Goal: Task Accomplishment & Management: Manage account settings

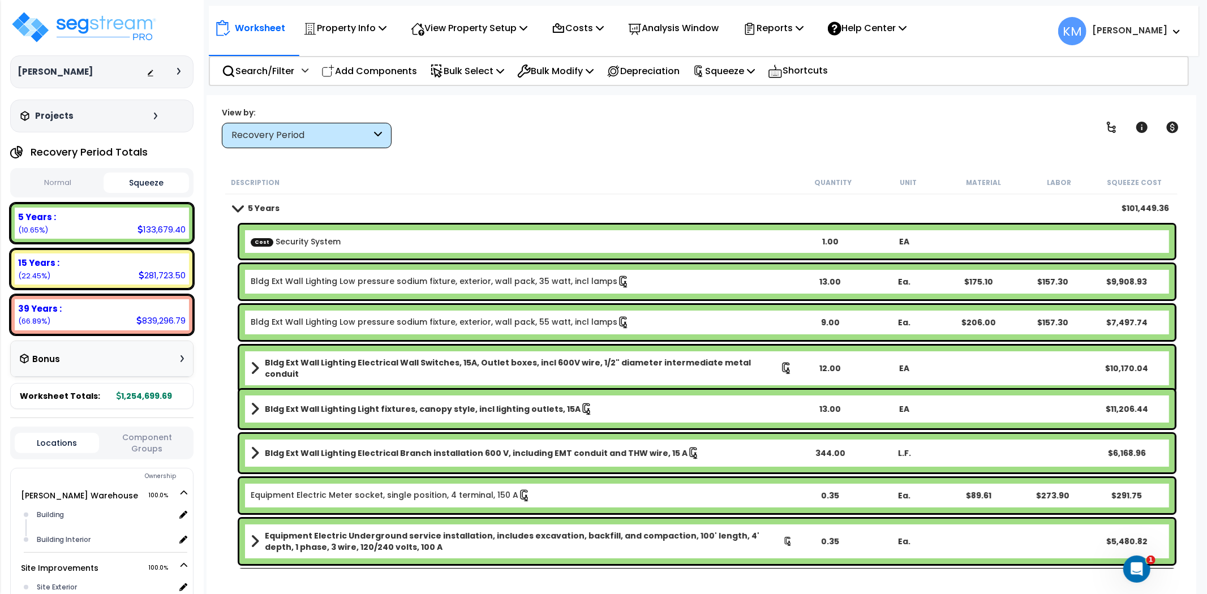
scroll to position [1085, 0]
click at [98, 27] on img at bounding box center [83, 27] width 147 height 34
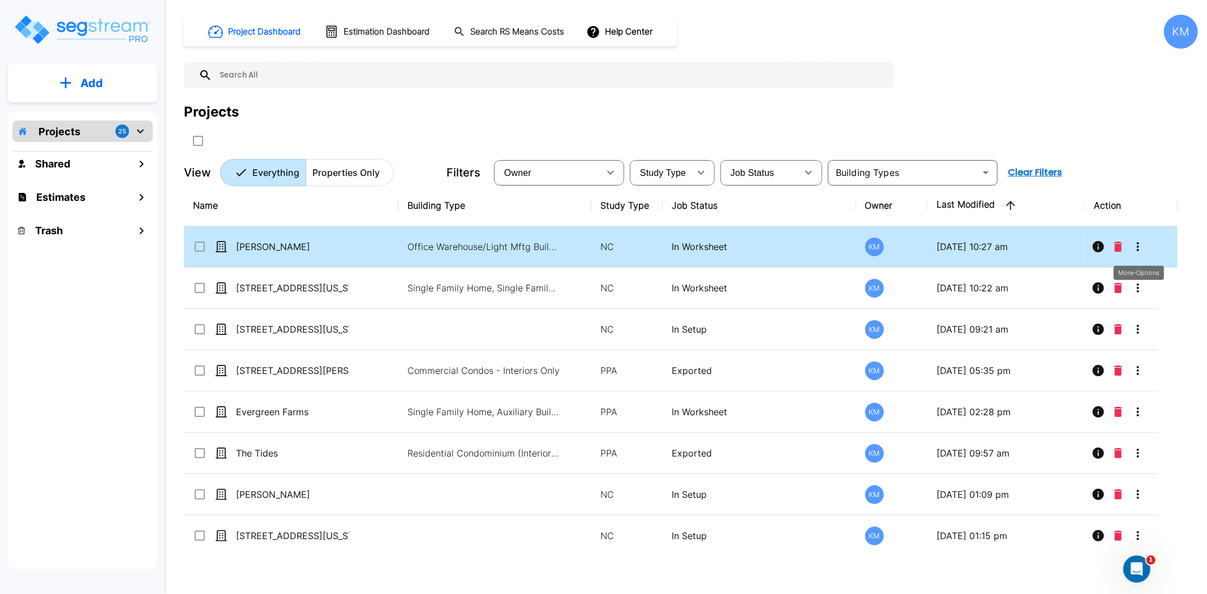
click at [1149, 247] on button "More-Options" at bounding box center [1138, 246] width 23 height 23
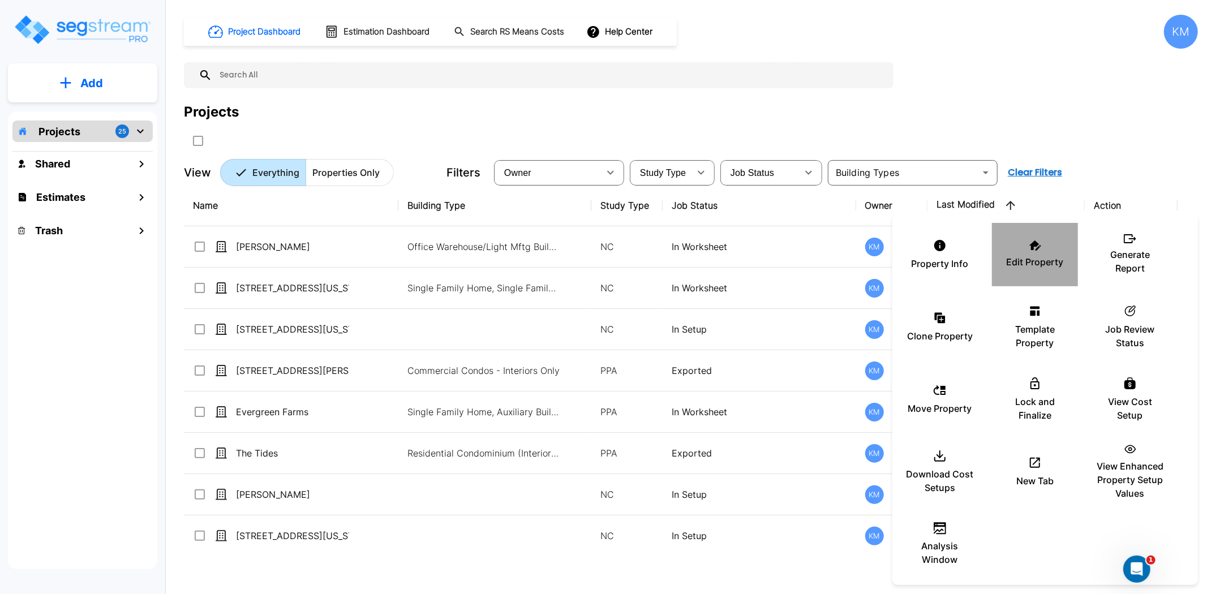
click at [1033, 259] on p "Edit Property" at bounding box center [1035, 262] width 57 height 14
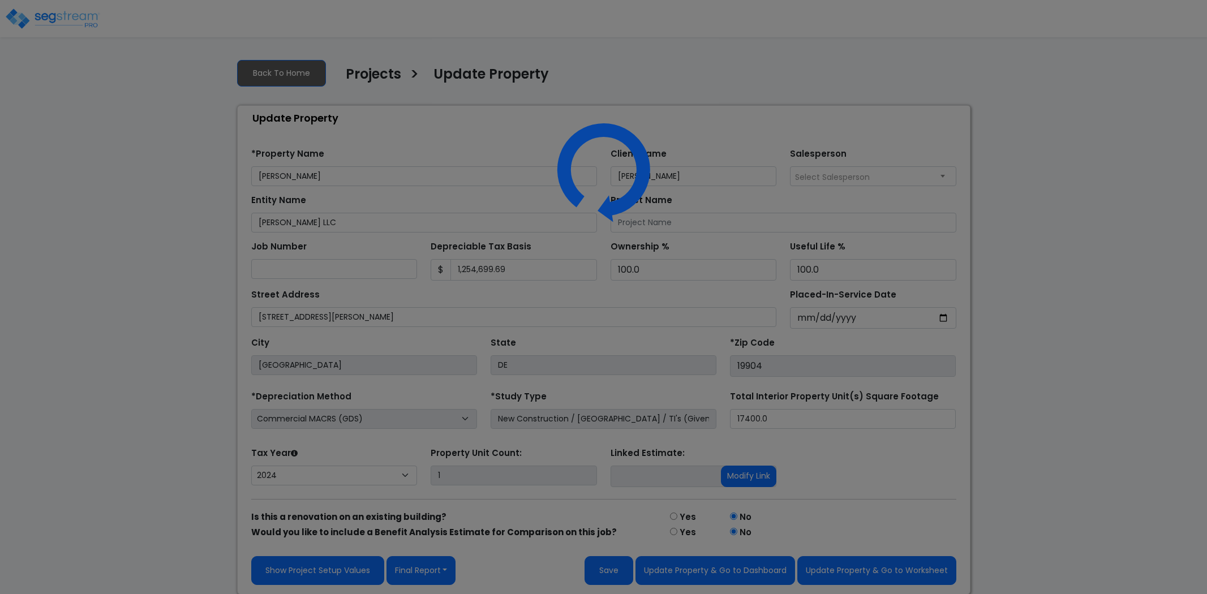
select select "2024"
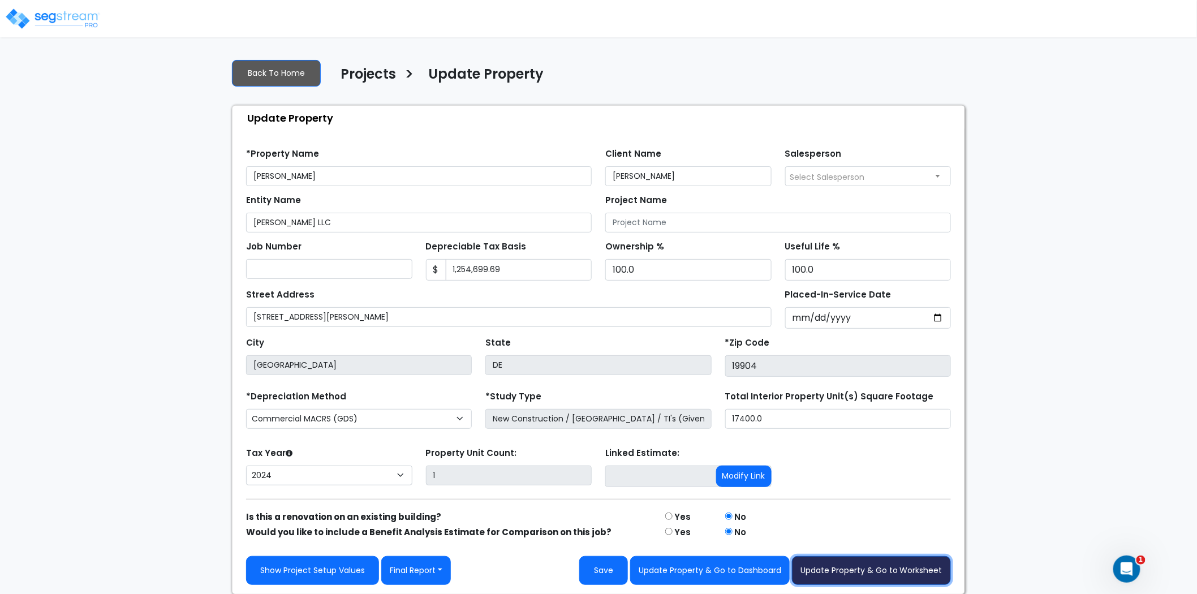
click at [868, 562] on button "Update Property & Go to Worksheet" at bounding box center [871, 570] width 159 height 29
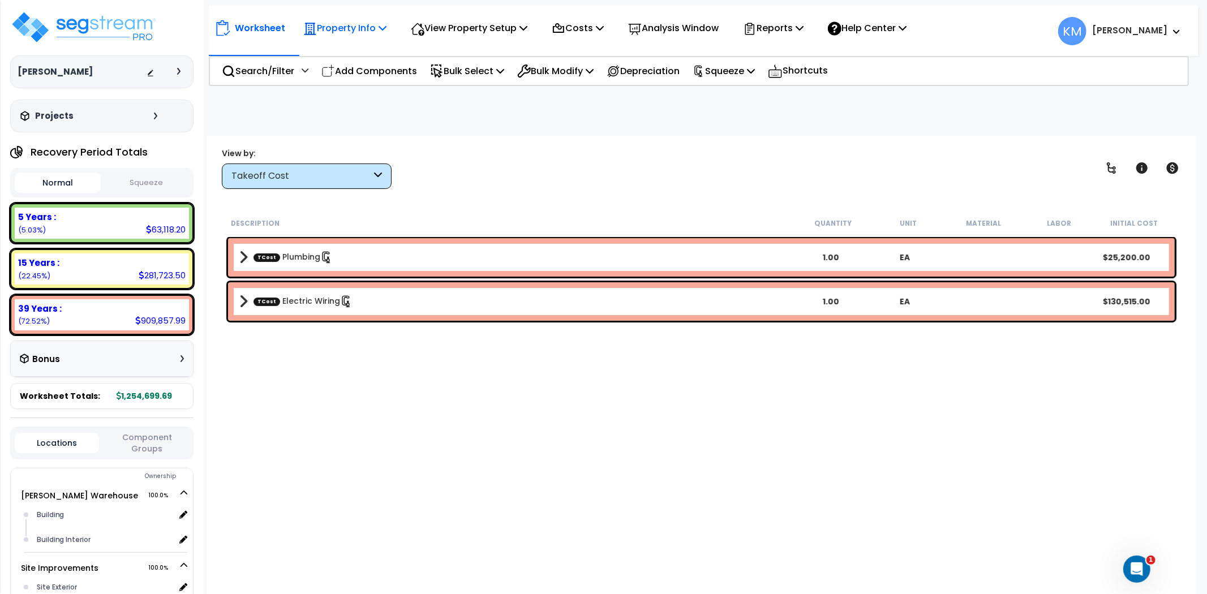
click at [348, 24] on p "Property Info" at bounding box center [344, 27] width 83 height 15
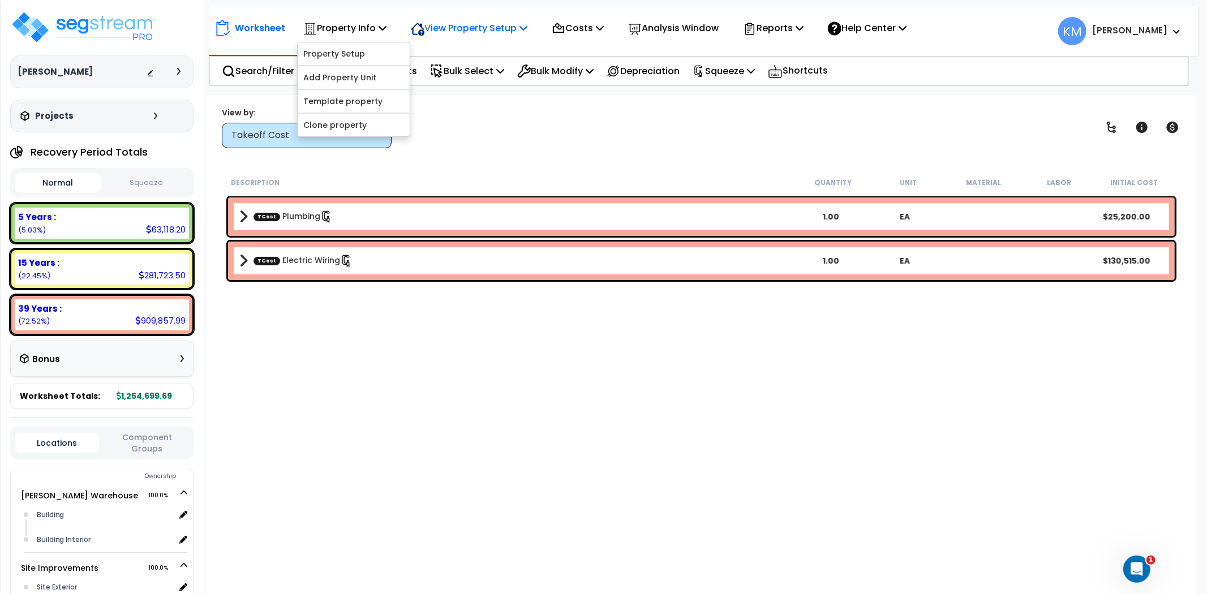
click at [488, 25] on p "View Property Setup" at bounding box center [469, 27] width 117 height 15
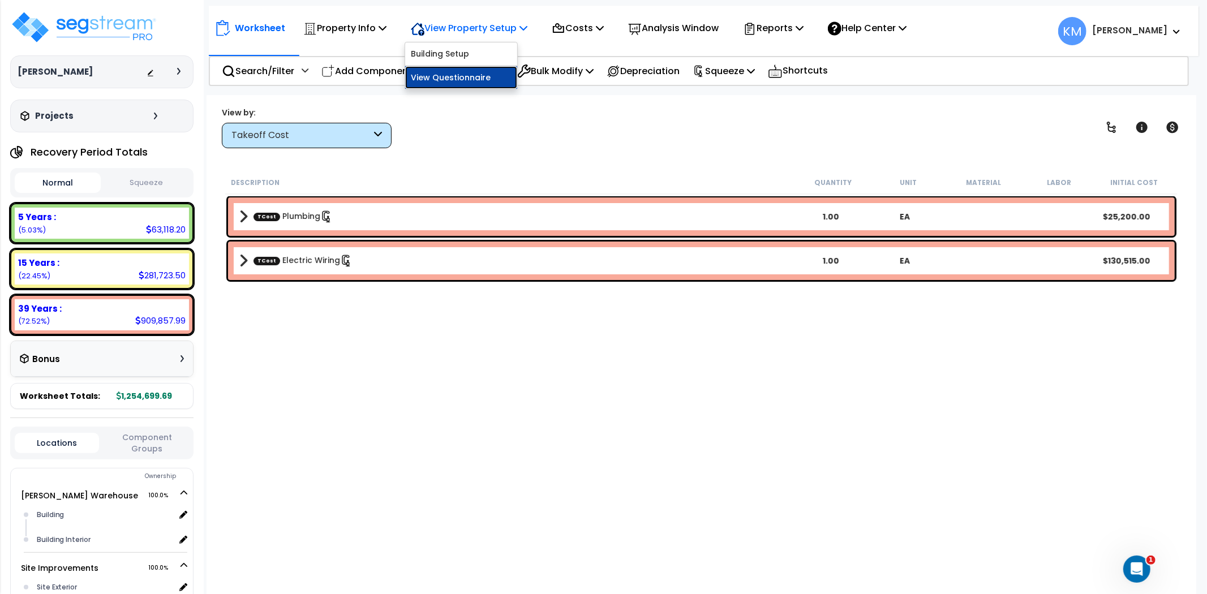
click at [467, 75] on link "View Questionnaire" at bounding box center [461, 77] width 112 height 23
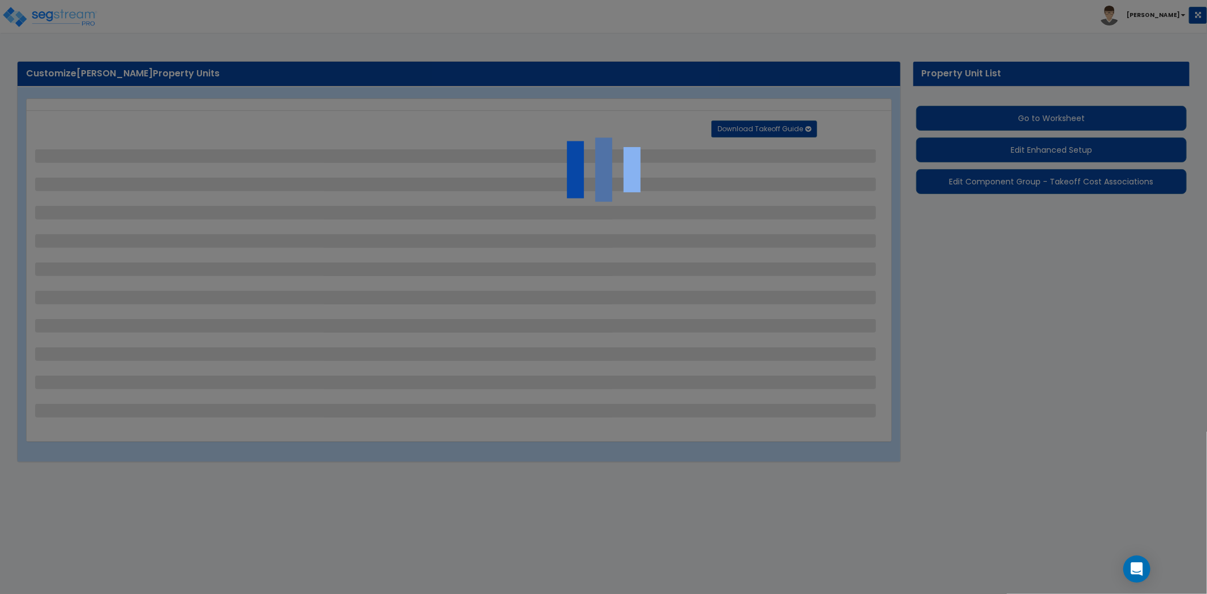
select select "1"
select select "2"
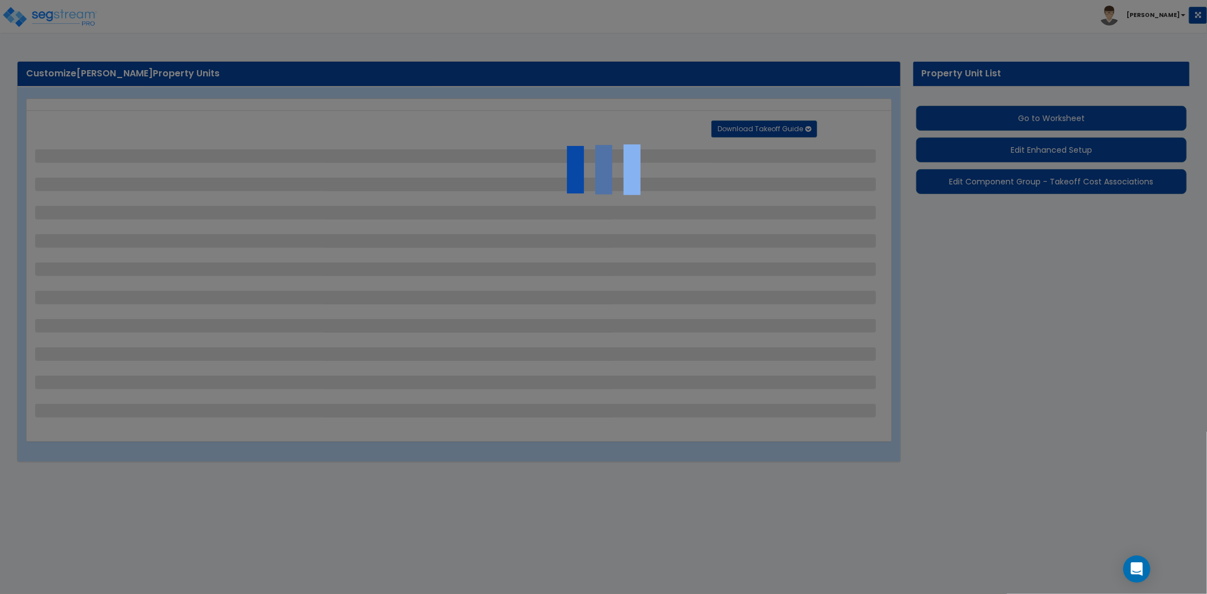
select select "1"
select select "2"
select select "1"
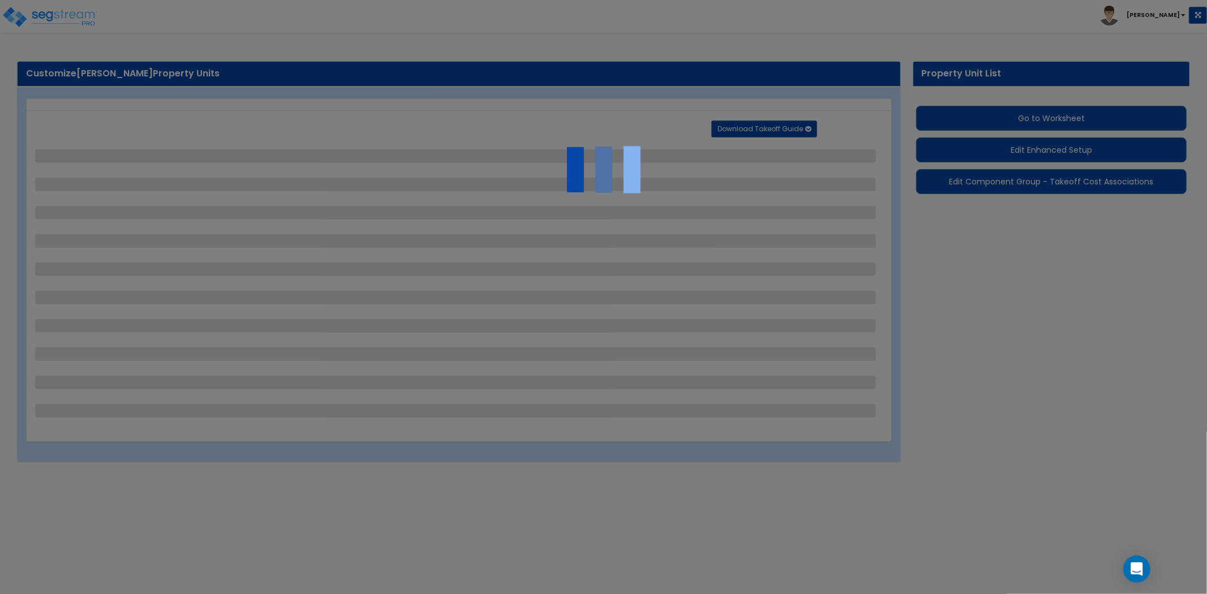
select select "2"
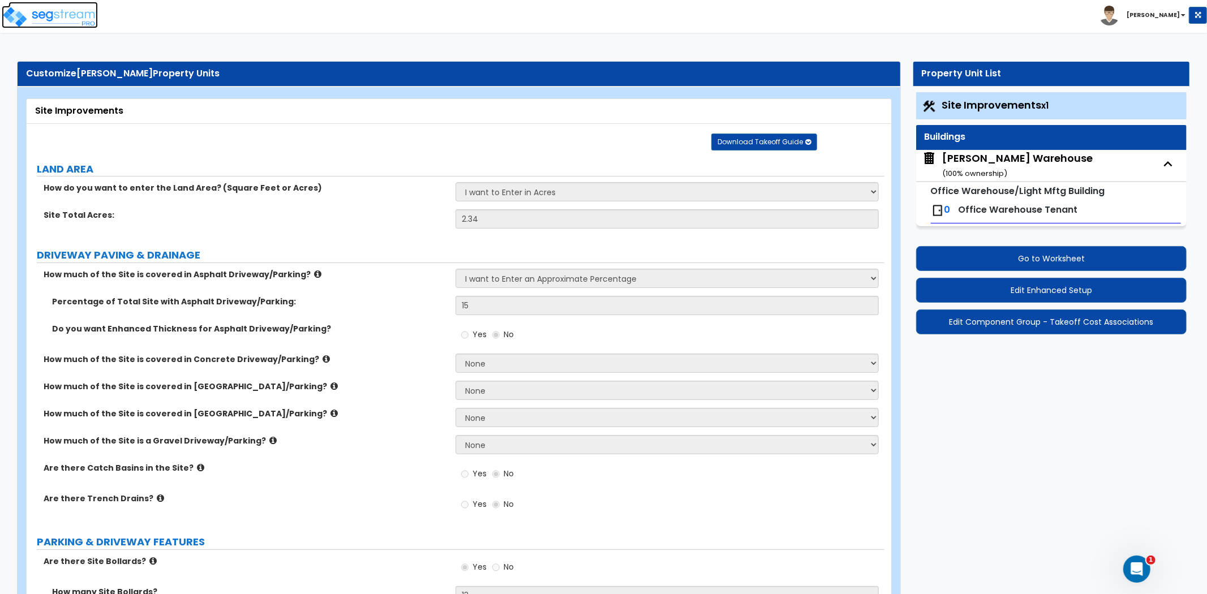
click at [46, 15] on img at bounding box center [50, 17] width 96 height 23
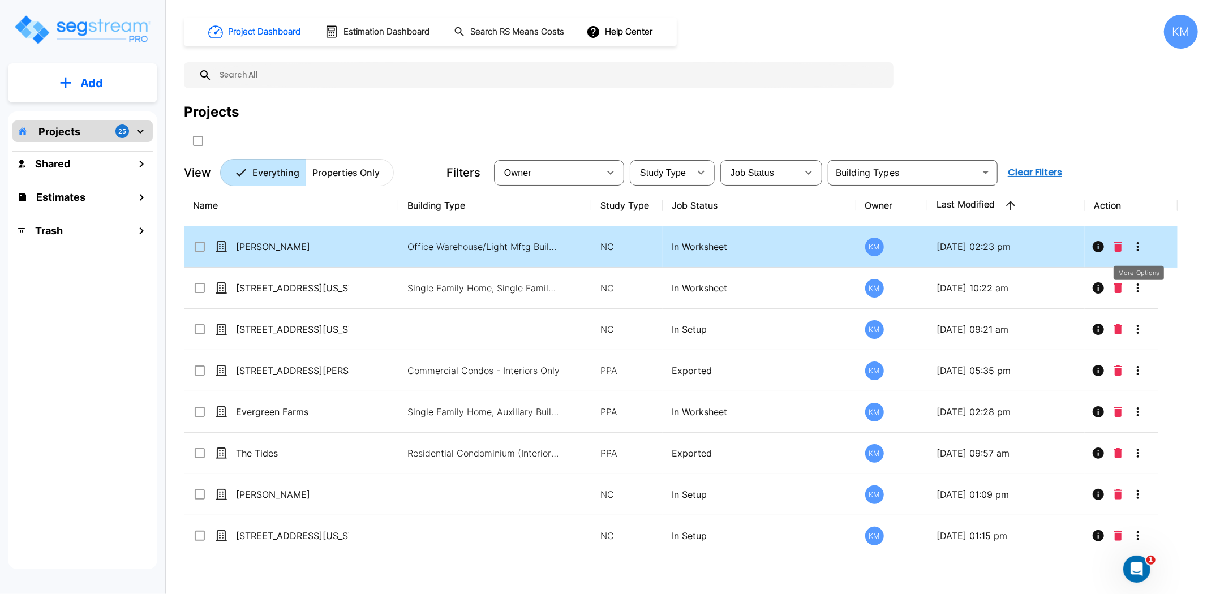
click at [1145, 246] on button "More-Options" at bounding box center [1138, 246] width 23 height 23
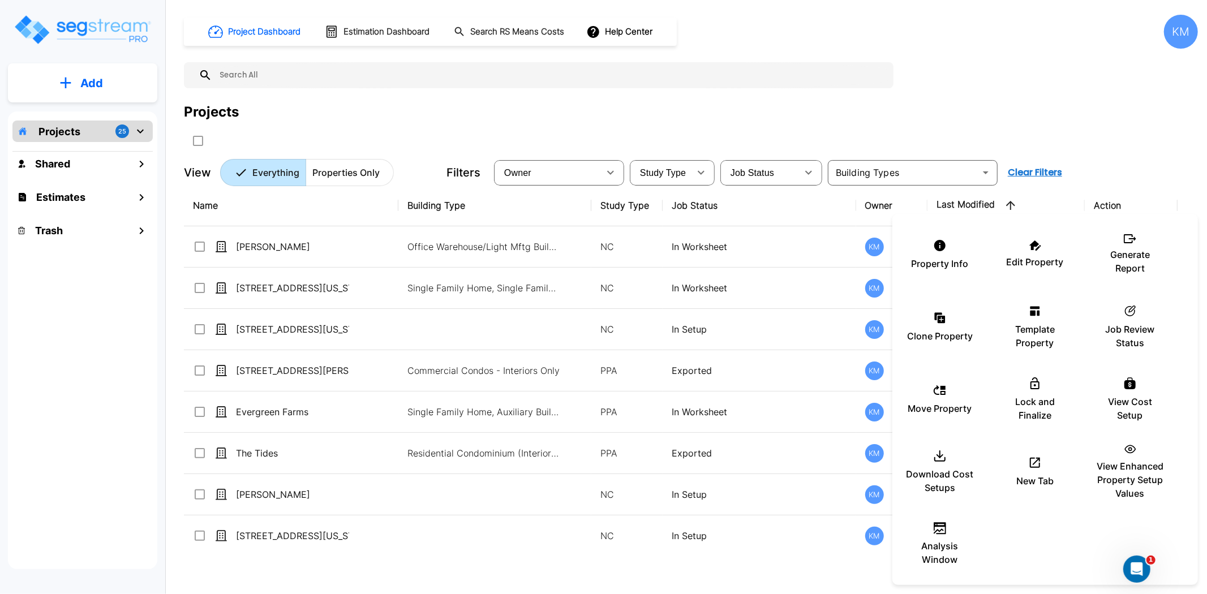
click at [933, 80] on div at bounding box center [603, 297] width 1207 height 594
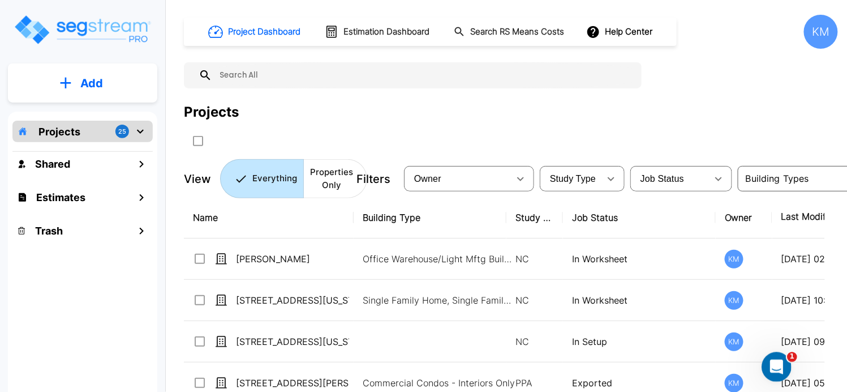
click at [773, 362] on icon "Open Intercom Messenger" at bounding box center [775, 365] width 19 height 19
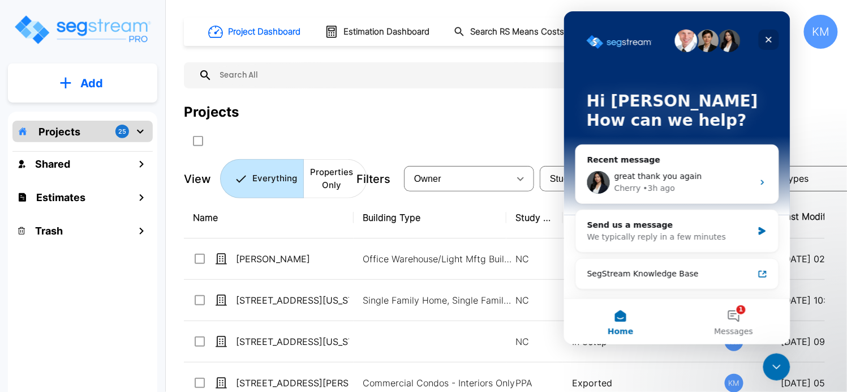
click at [767, 36] on icon "Close" at bounding box center [768, 39] width 9 height 9
